Goal: Find specific page/section: Find specific page/section

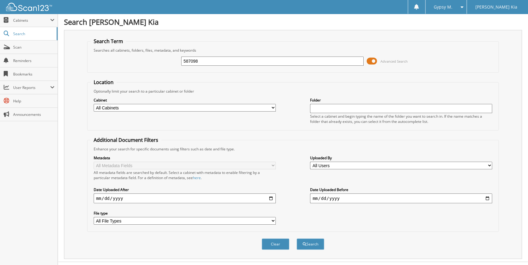
type input "587098"
click at [297, 239] on button "Search" at bounding box center [311, 244] width 28 height 11
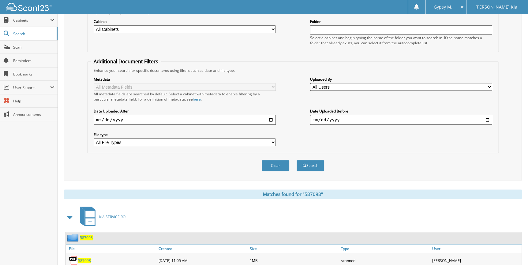
scroll to position [111, 0]
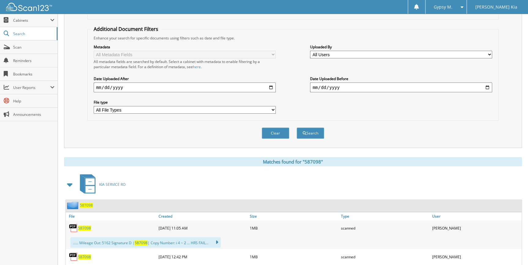
click at [86, 226] on span "587098" at bounding box center [84, 228] width 13 height 5
click at [87, 226] on span "587098" at bounding box center [84, 228] width 13 height 5
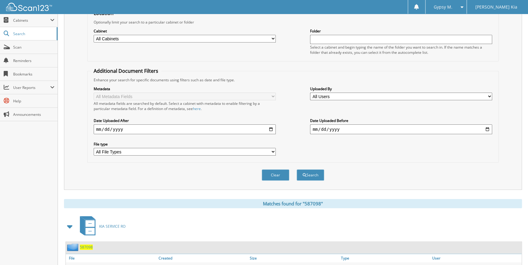
scroll to position [28, 0]
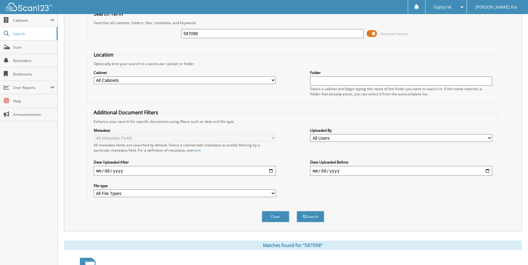
drag, startPoint x: 223, startPoint y: 36, endPoint x: 106, endPoint y: 45, distance: 117.2
click at [106, 45] on form "Search Term Searches all cabinets, folders, files, metadata, and keywords 58709…" at bounding box center [292, 119] width 411 height 219
type input "559952"
click at [297, 211] on button "Search" at bounding box center [311, 216] width 28 height 11
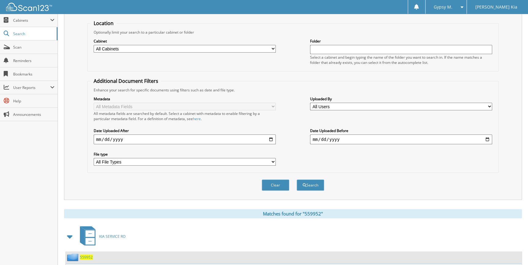
scroll to position [111, 0]
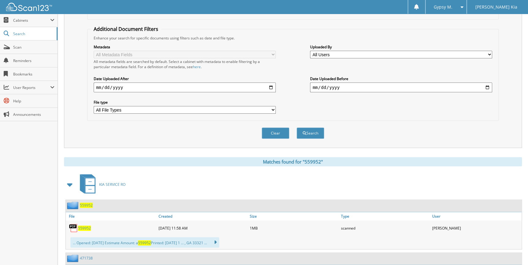
click at [87, 226] on span "559952" at bounding box center [84, 228] width 13 height 5
click at [10, 48] on link "Scan" at bounding box center [29, 47] width 58 height 13
